Goal: Task Accomplishment & Management: Use online tool/utility

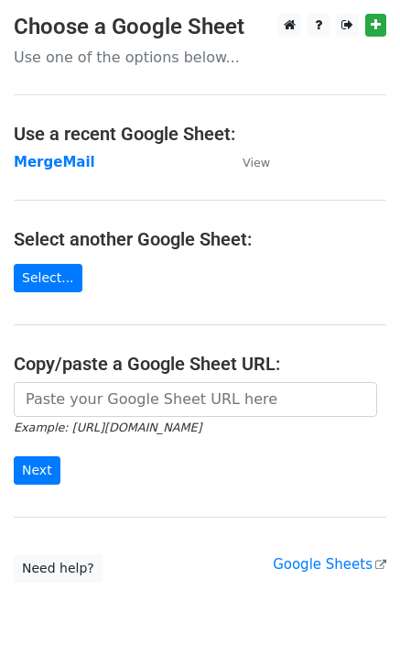
click at [61, 166] on strong "MergeMail" at bounding box center [55, 162] width 82 height 16
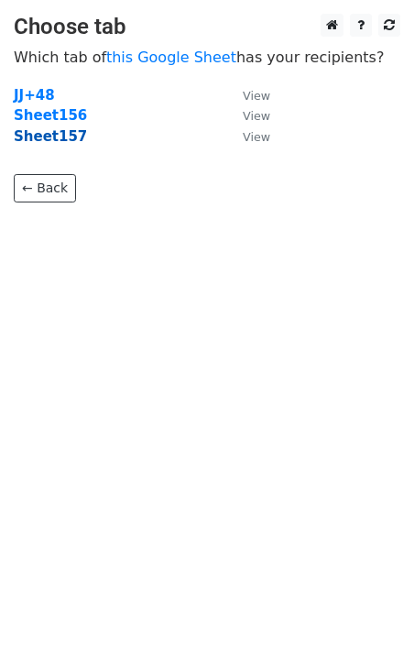
click at [41, 144] on strong "Sheet157" at bounding box center [50, 136] width 73 height 16
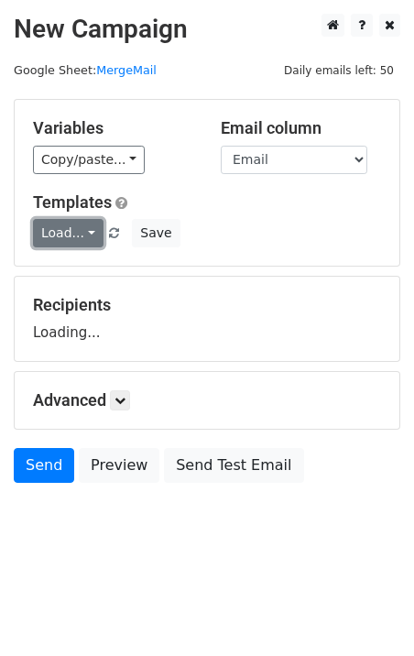
click at [79, 246] on link "Load..." at bounding box center [68, 233] width 71 height 28
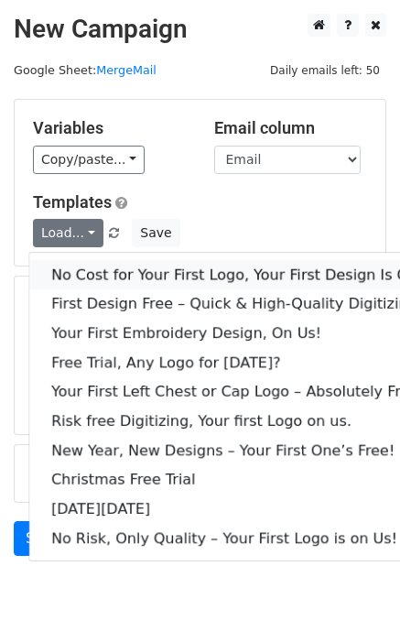
click at [117, 264] on link "No Cost for Your First Logo, Your First Design Is On Us!" at bounding box center [249, 274] width 440 height 29
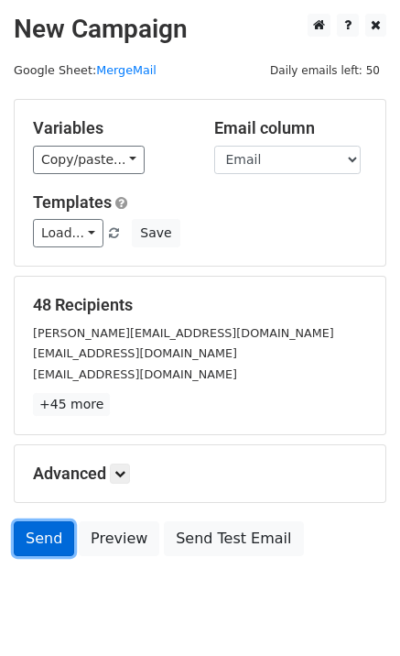
click at [27, 544] on link "Send" at bounding box center [44, 538] width 60 height 35
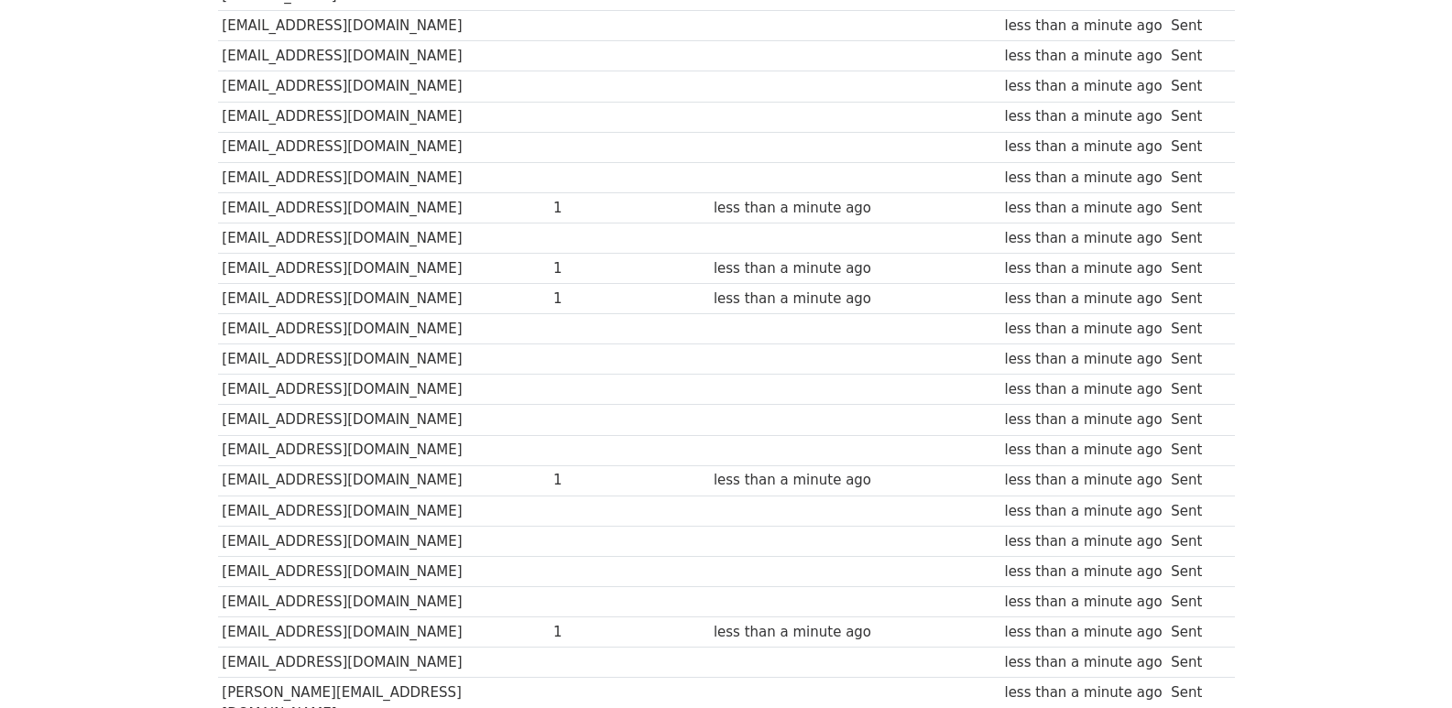
scroll to position [1215, 0]
